Goal: Task Accomplishment & Management: Complete application form

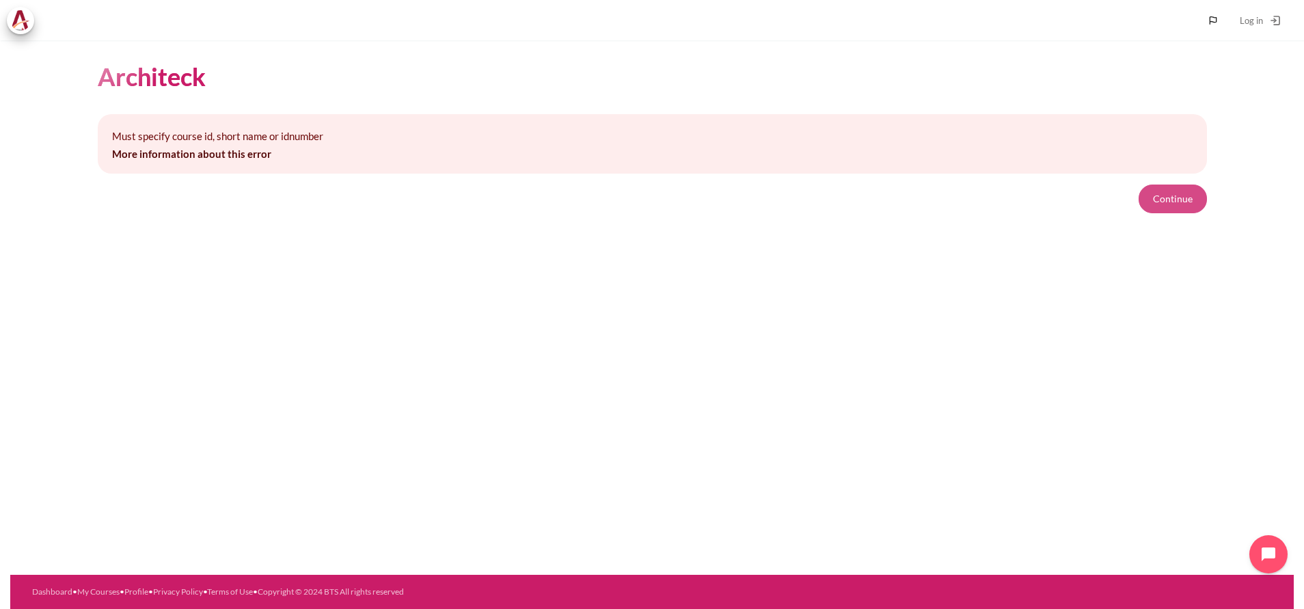
click at [1183, 197] on button "Continue" at bounding box center [1172, 198] width 68 height 29
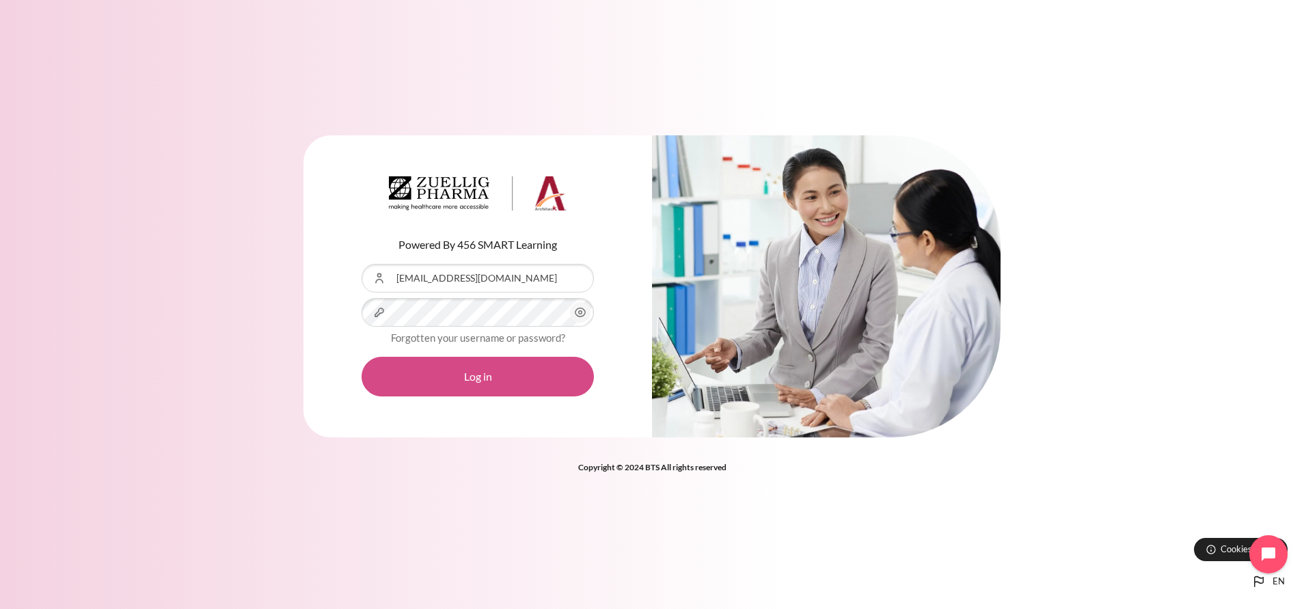
click at [441, 378] on button "Log in" at bounding box center [477, 377] width 232 height 40
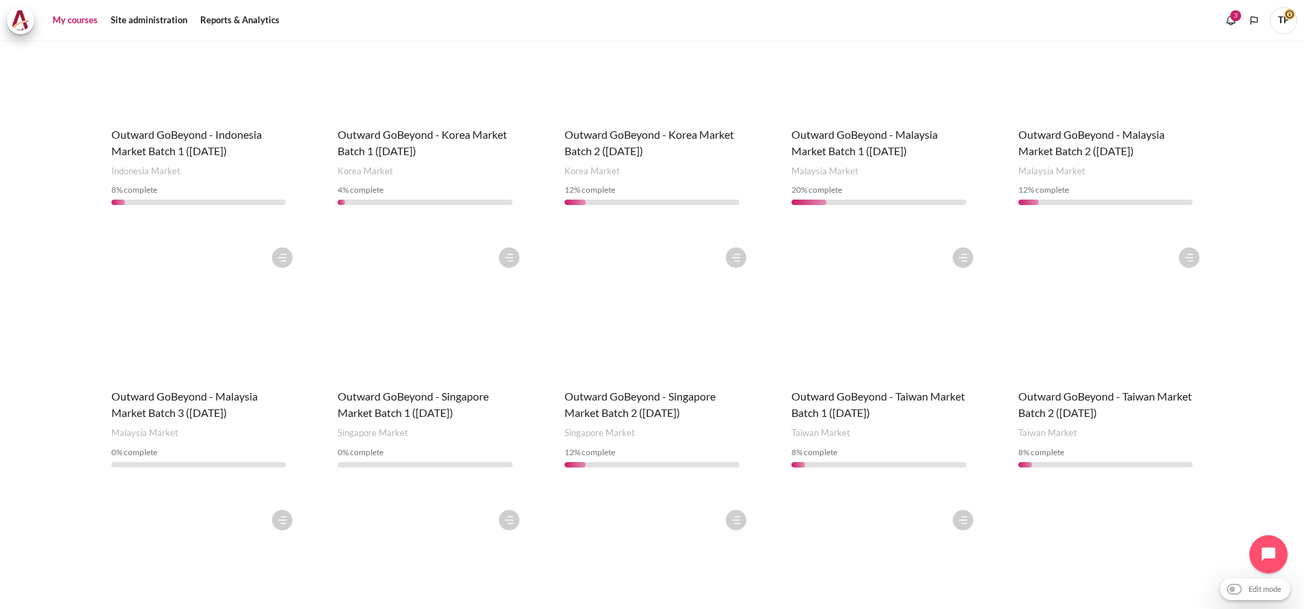
scroll to position [410, 0]
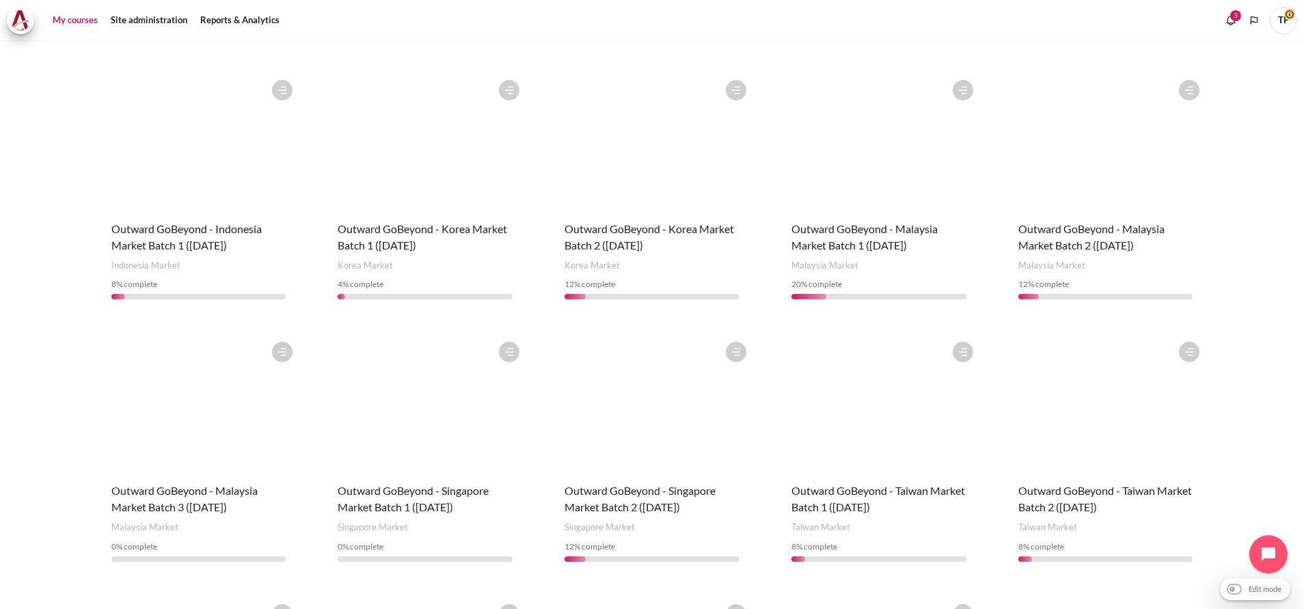
click at [178, 200] on div "Course is starred Actions for course Outward GoBeyond - Indonesia Market Batch …" at bounding box center [199, 192] width 202 height 238
click at [176, 222] on span "Outward GoBeyond - Indonesia Market Batch 1 ([DATE])" at bounding box center [186, 236] width 150 height 29
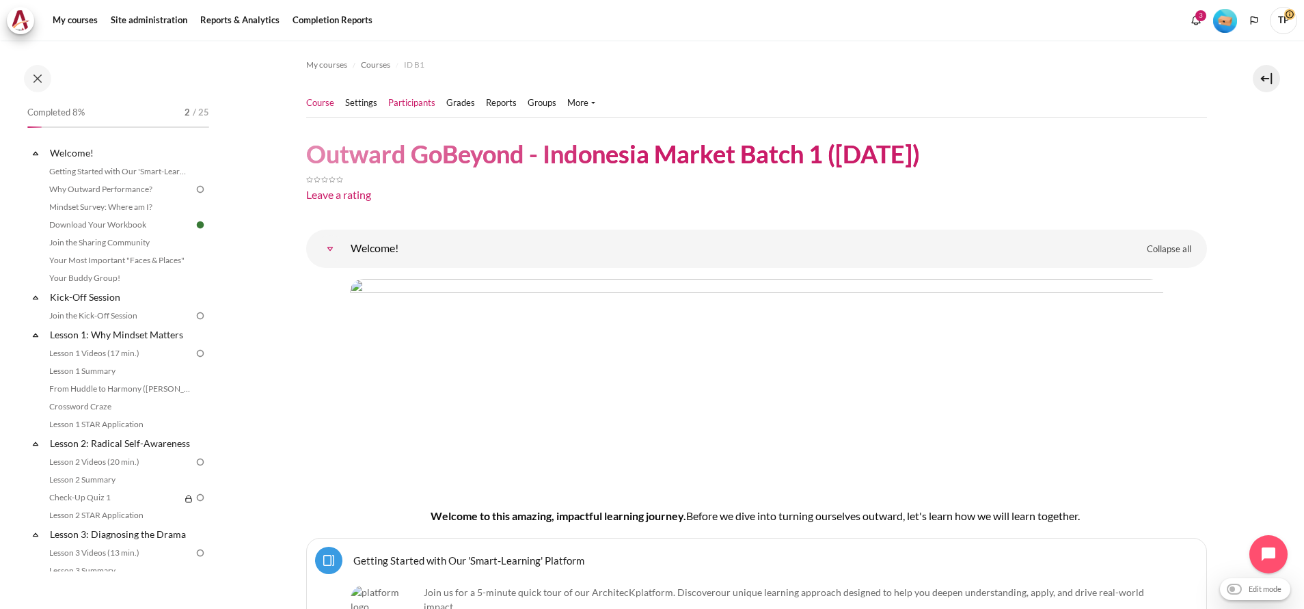
click at [415, 105] on link "Participants" at bounding box center [411, 103] width 47 height 14
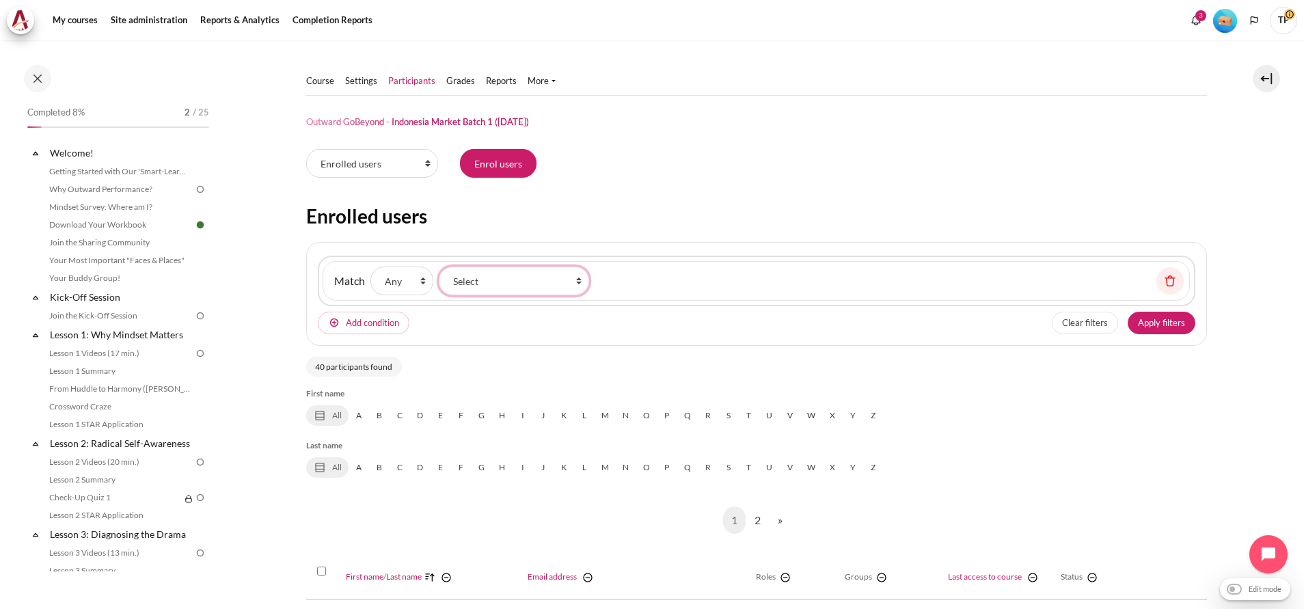
click at [464, 276] on select "Select Keyword Status Roles Enrolment methods Groups Inactive for more than" at bounding box center [514, 280] width 150 height 29
select select "keywords"
click at [439, 266] on select "Select Keyword Status Roles Enrolment methods Groups Inactive for more than" at bounding box center [514, 280] width 150 height 29
click at [636, 292] on input "Keyword" at bounding box center [661, 280] width 135 height 29
paste input "[EMAIL_ADDRESS][DOMAIN_NAME]"
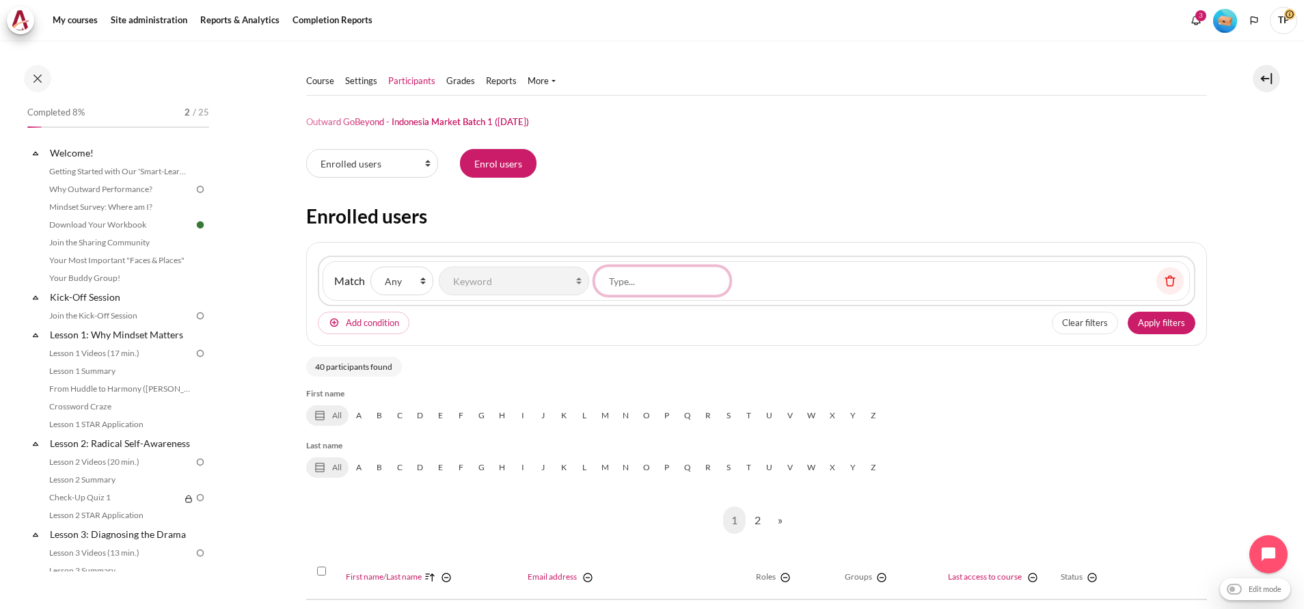
type input "[EMAIL_ADDRESS][DOMAIN_NAME]"
click at [1158, 330] on button "Apply filters" at bounding box center [1161, 323] width 68 height 23
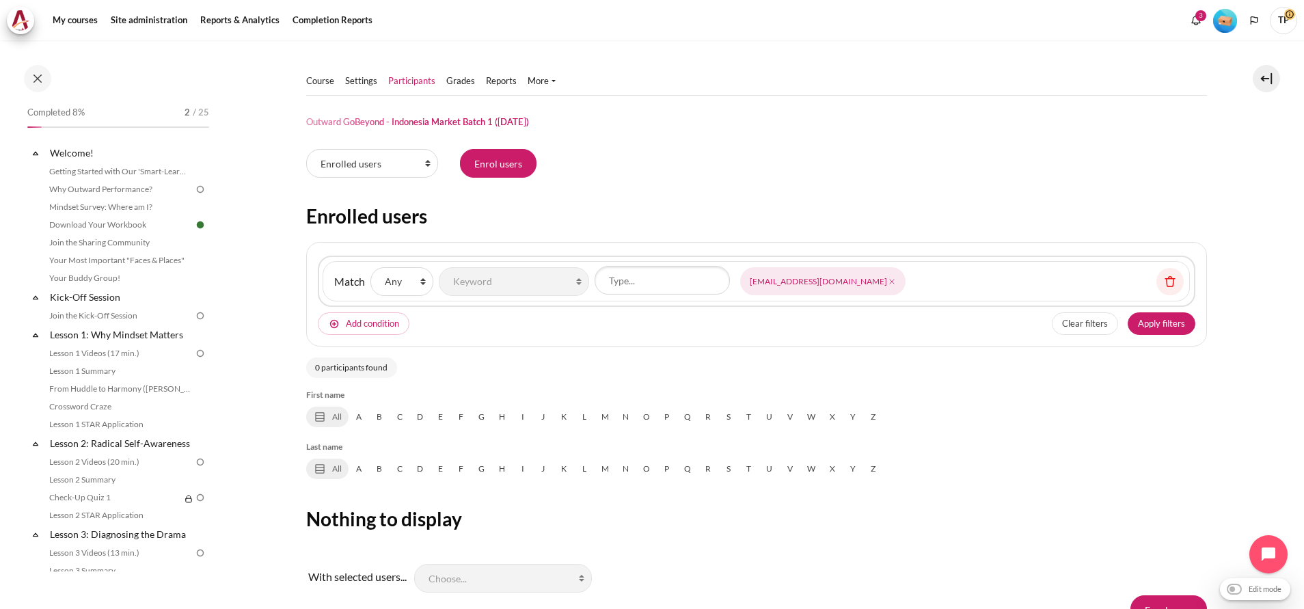
scroll to position [70, 0]
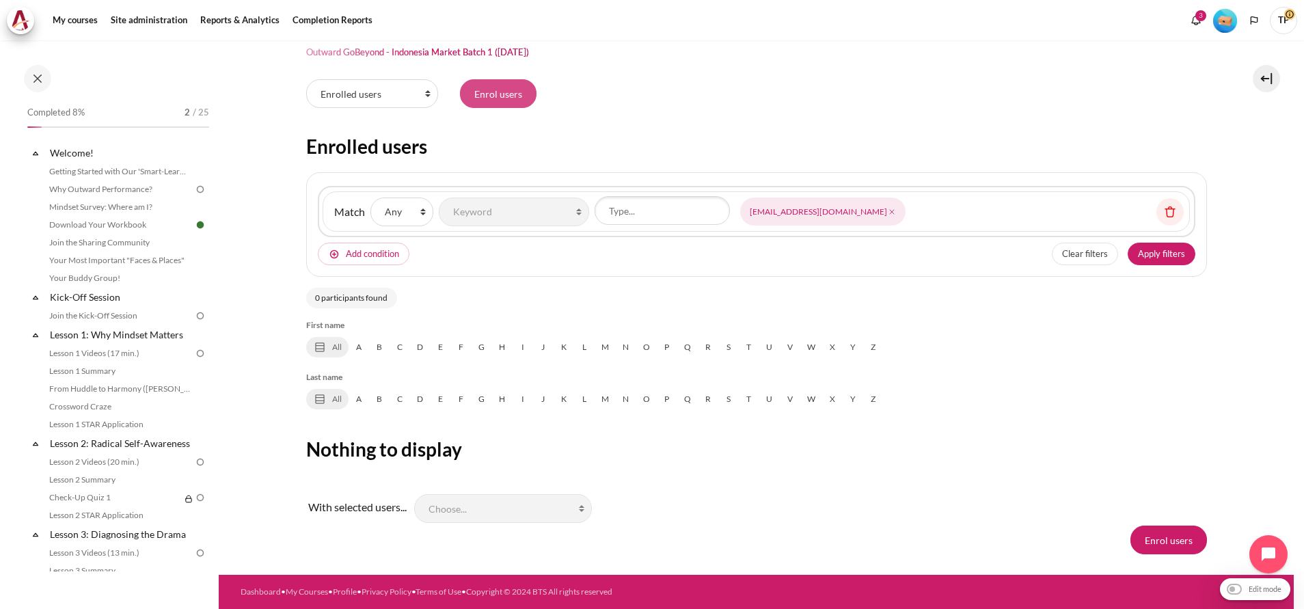
click at [497, 92] on input "Enrol users" at bounding box center [498, 93] width 77 height 29
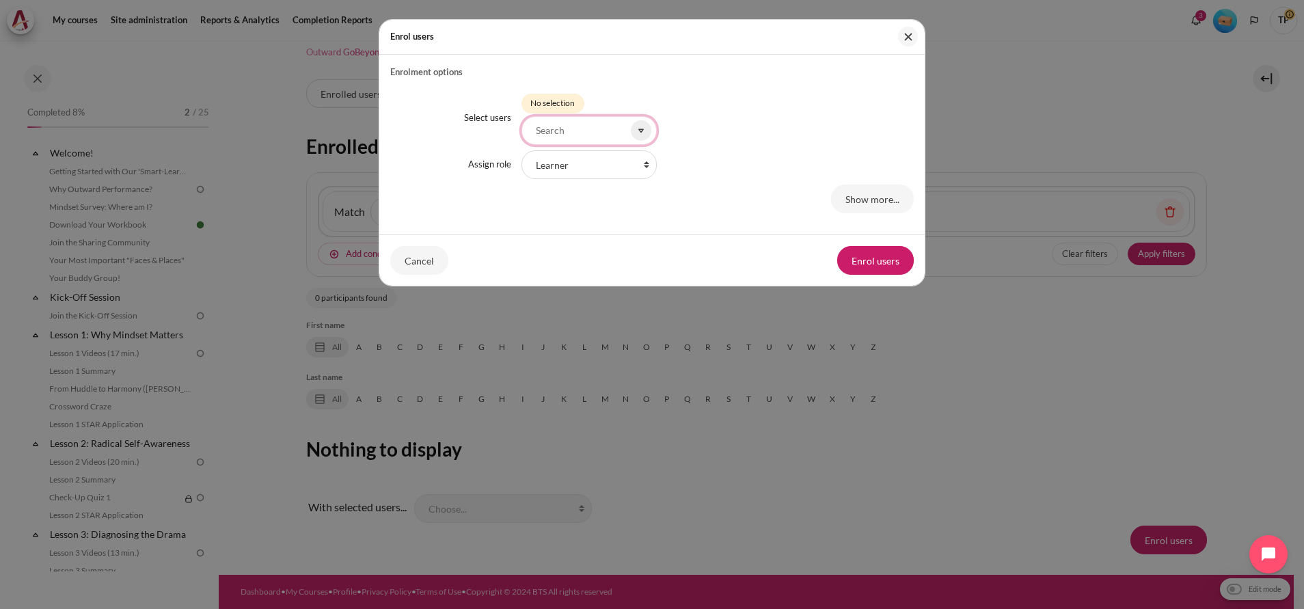
click at [575, 122] on input "Select users" at bounding box center [588, 130] width 135 height 29
paste input "[EMAIL_ADDRESS][DOMAIN_NAME]"
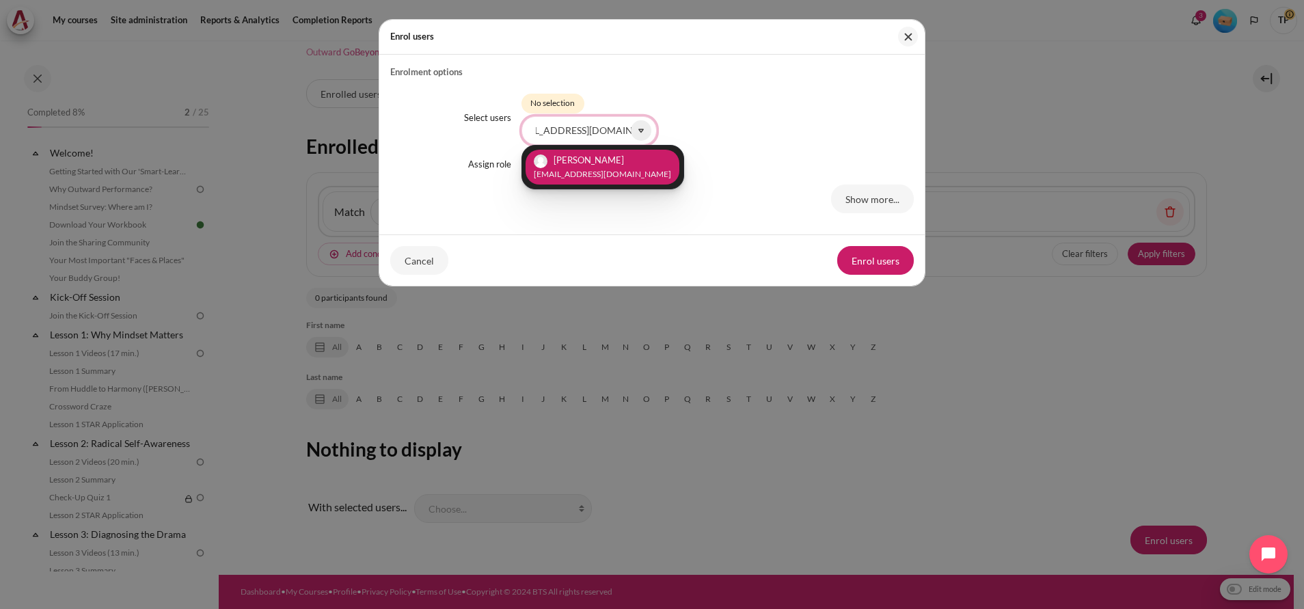
type input "[EMAIL_ADDRESS][DOMAIN_NAME]"
click at [599, 177] on small "[EMAIL_ADDRESS][DOMAIN_NAME]" at bounding box center [602, 174] width 137 height 12
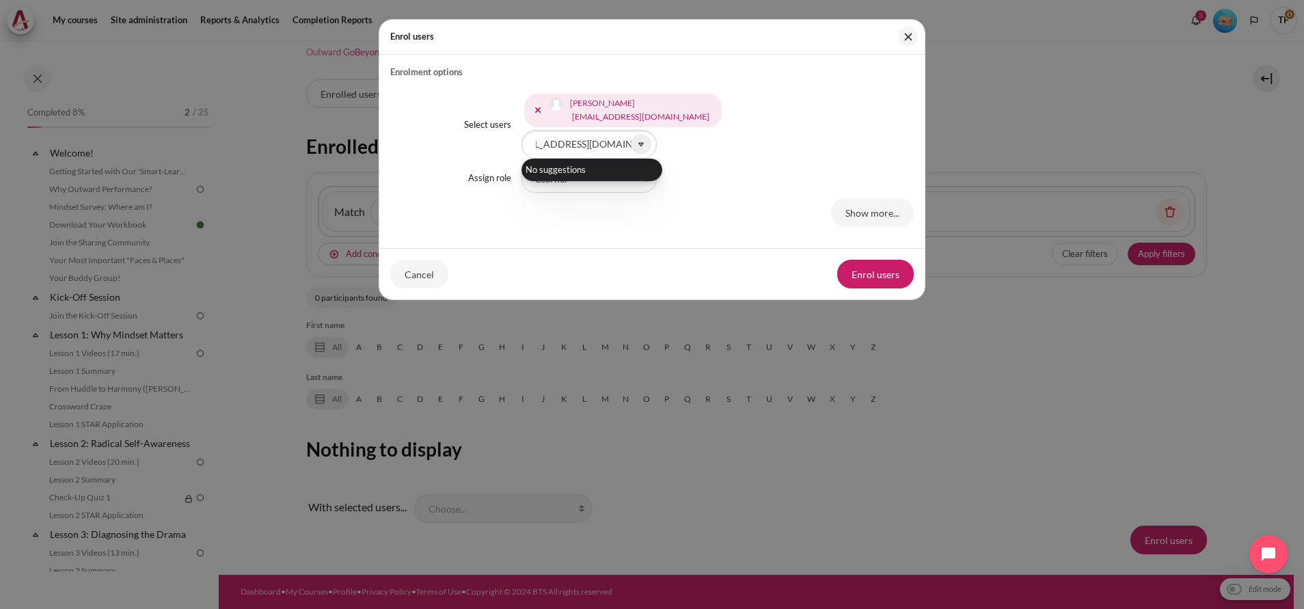
scroll to position [0, 0]
click at [570, 178] on ul "No suggestions" at bounding box center [591, 169] width 141 height 23
click at [571, 182] on select "Faculty Learning Sherpa Learner Designer Learning Tech Course Editor Trainer Ma…" at bounding box center [588, 178] width 135 height 29
select select "21"
click at [521, 164] on select "Faculty Learning Sherpa Learner Designer Learning Tech Course Editor Trainer Ma…" at bounding box center [588, 178] width 135 height 29
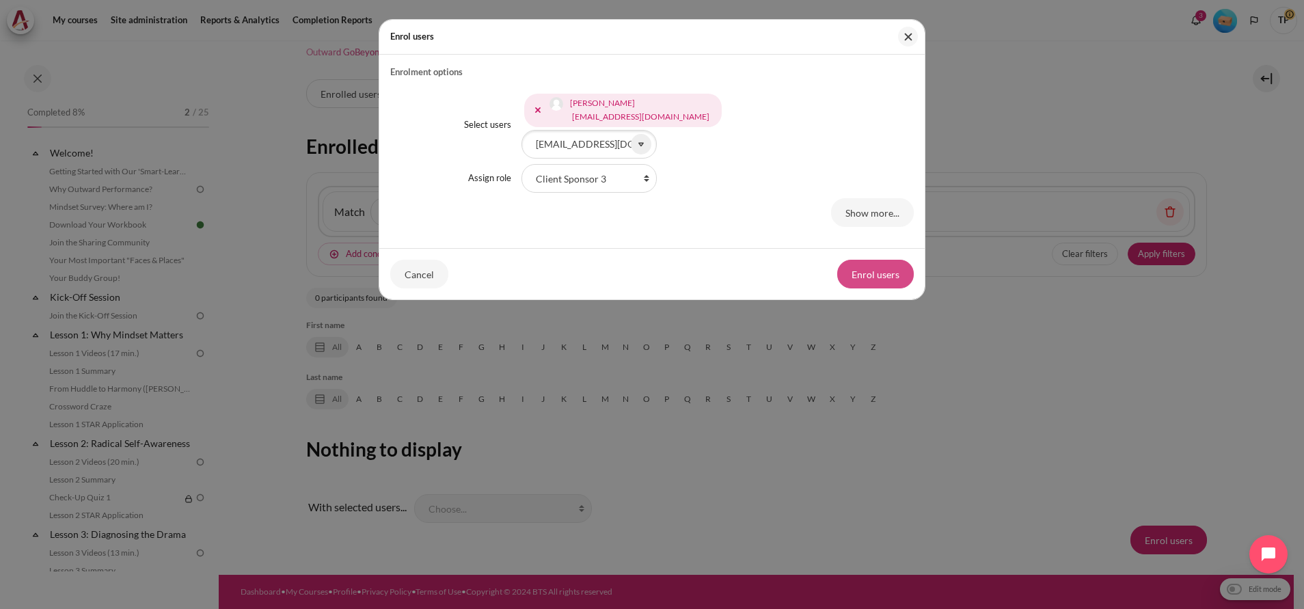
click at [881, 264] on button "Enrol users" at bounding box center [875, 274] width 77 height 29
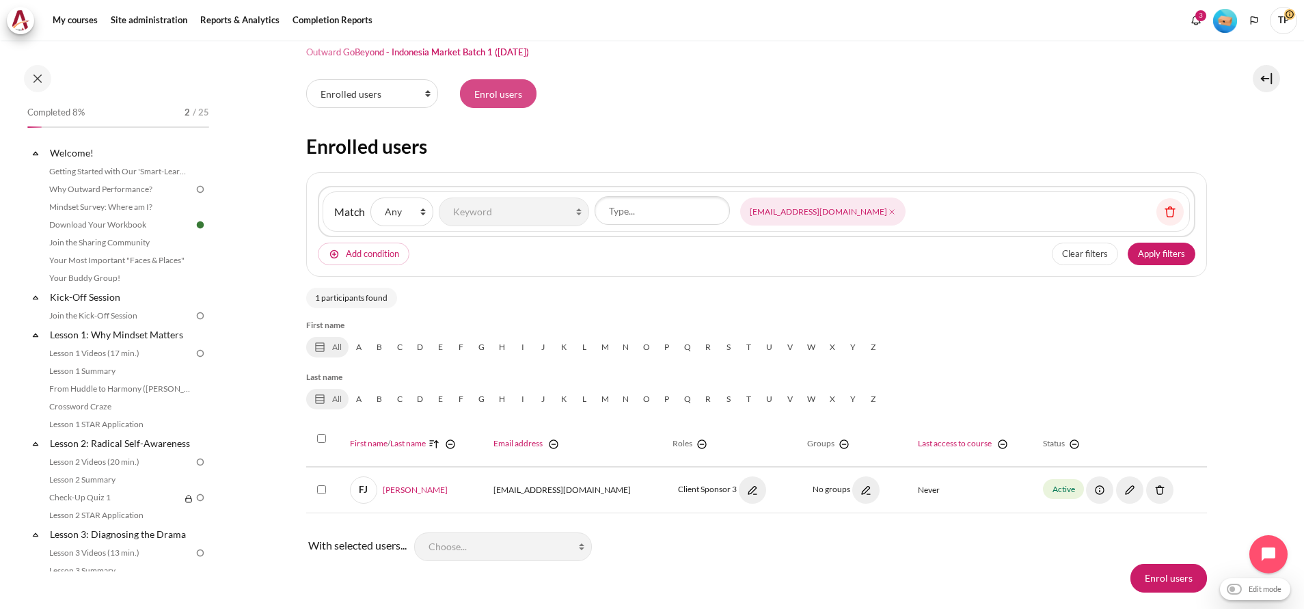
click at [513, 99] on input "Enrol users" at bounding box center [498, 93] width 77 height 29
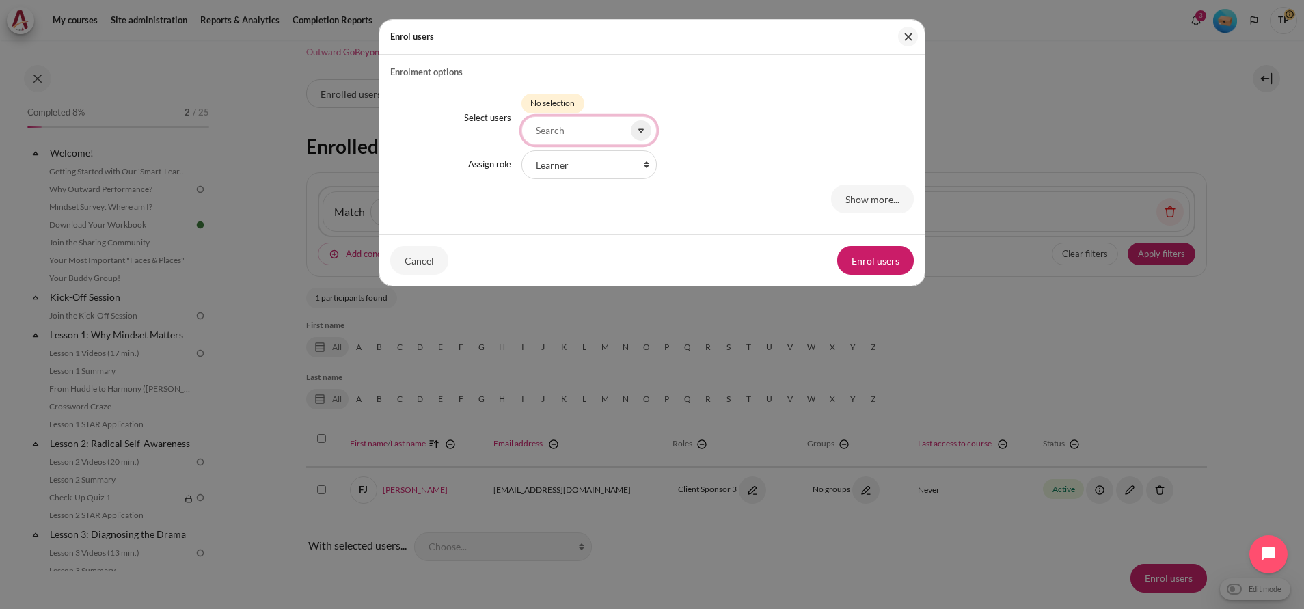
click at [577, 126] on input "Select users" at bounding box center [588, 130] width 135 height 29
paste input "[EMAIL_ADDRESS][DOMAIN_NAME]"
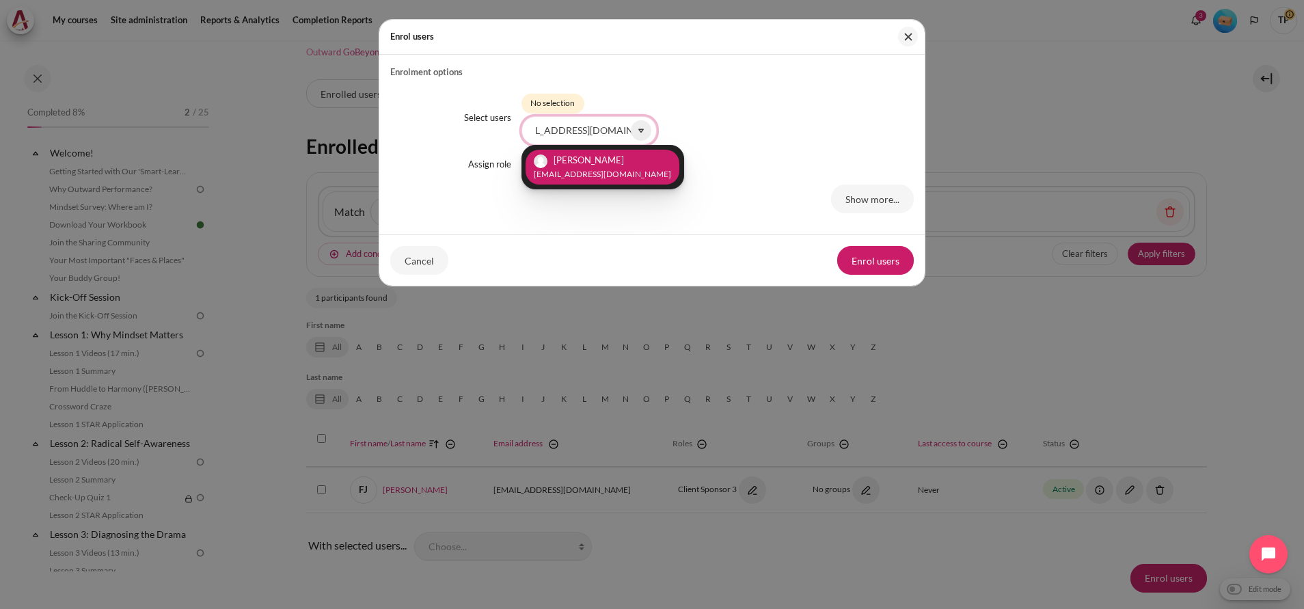
type input "[EMAIL_ADDRESS][DOMAIN_NAME]"
click at [581, 165] on li "Hanifa Masthura [EMAIL_ADDRESS][DOMAIN_NAME]" at bounding box center [602, 167] width 154 height 35
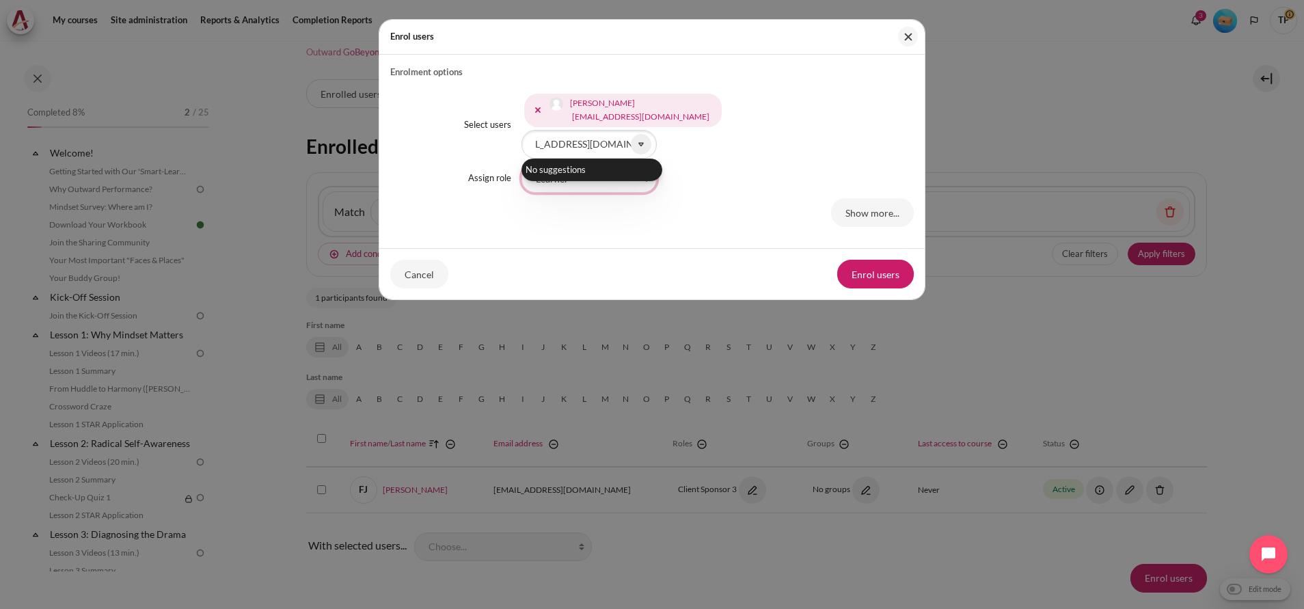
scroll to position [0, 0]
click at [590, 187] on select "Faculty Learning Sherpa Learner Designer Learning Tech Course Editor Trainer Ma…" at bounding box center [588, 178] width 135 height 29
select select "21"
click at [521, 164] on select "Faculty Learning Sherpa Learner Designer Learning Tech Course Editor Trainer Ma…" at bounding box center [588, 178] width 135 height 29
click at [877, 266] on button "Enrol users" at bounding box center [875, 274] width 77 height 29
